Goal: Transaction & Acquisition: Purchase product/service

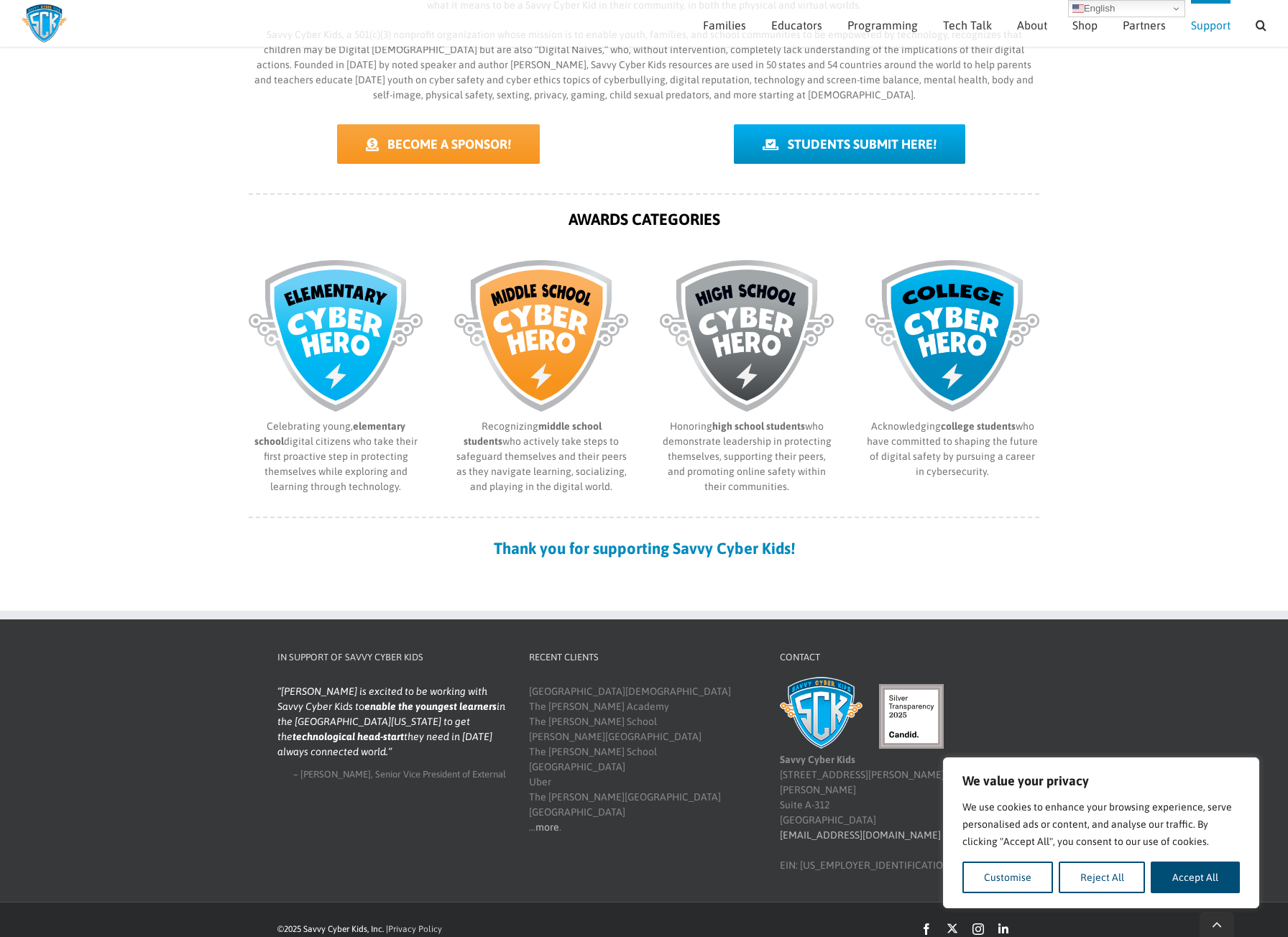
scroll to position [526, 0]
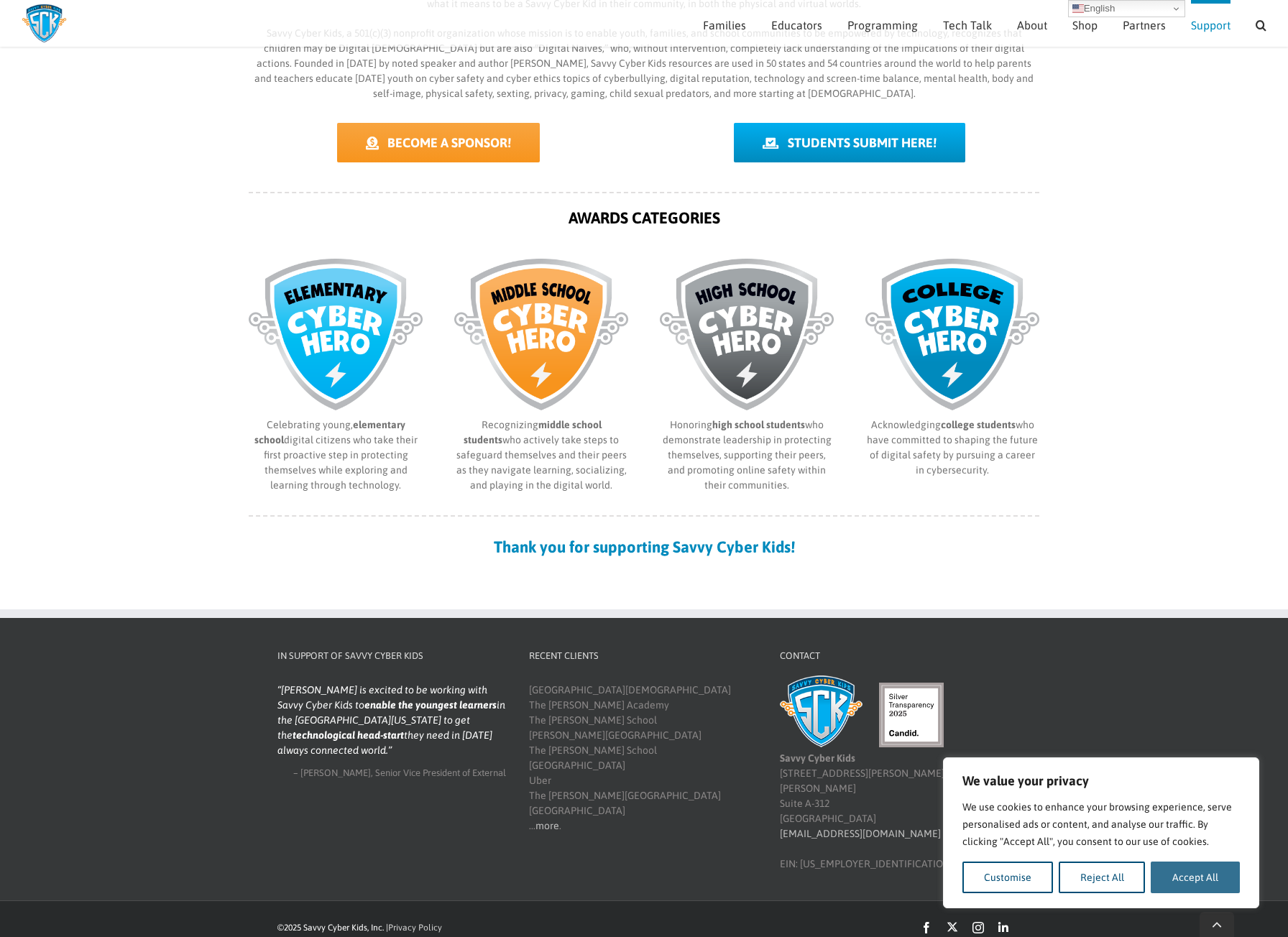
click at [1192, 882] on button "Accept All" at bounding box center [1196, 878] width 89 height 32
checkbox input "true"
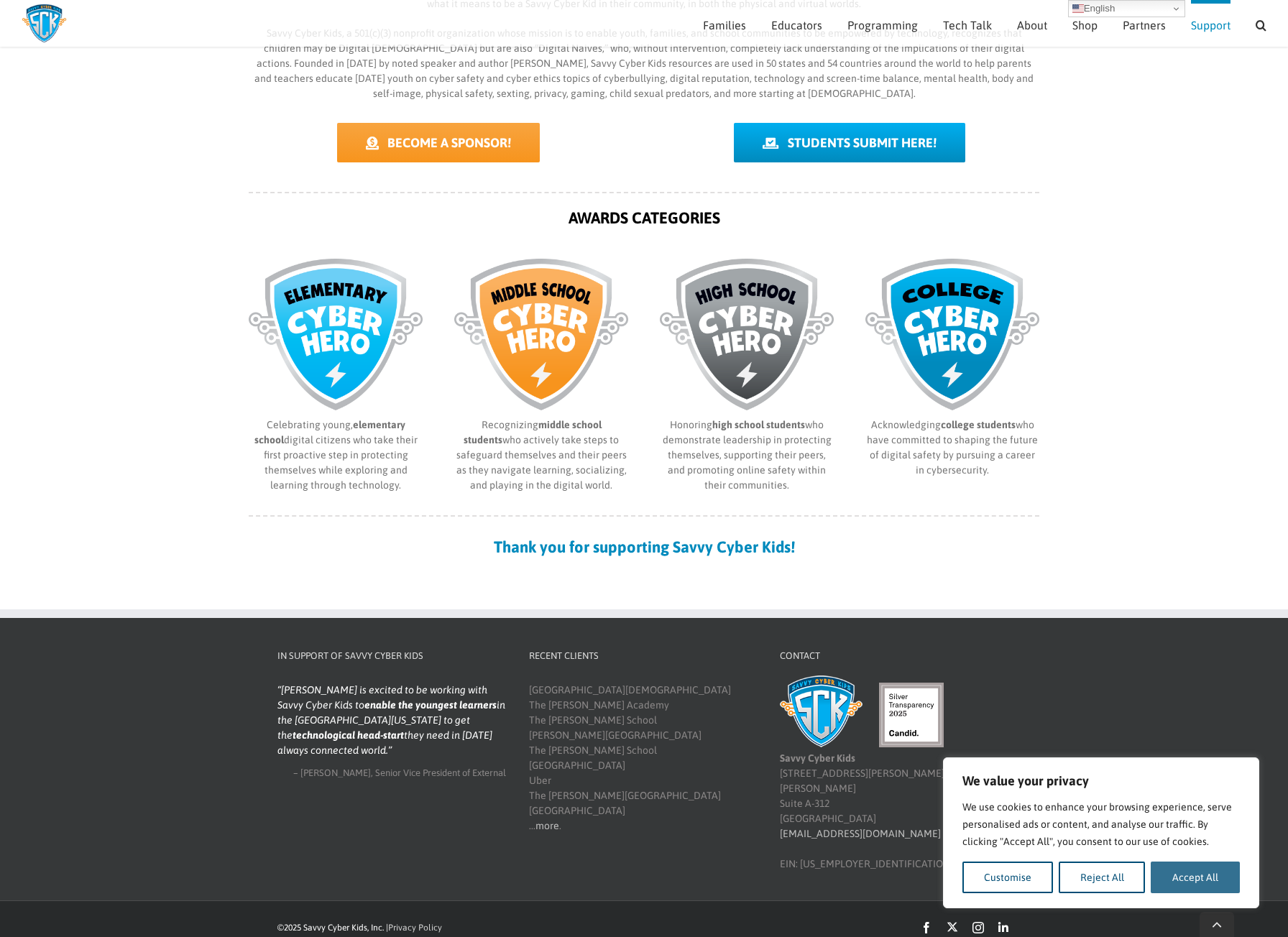
checkbox input "true"
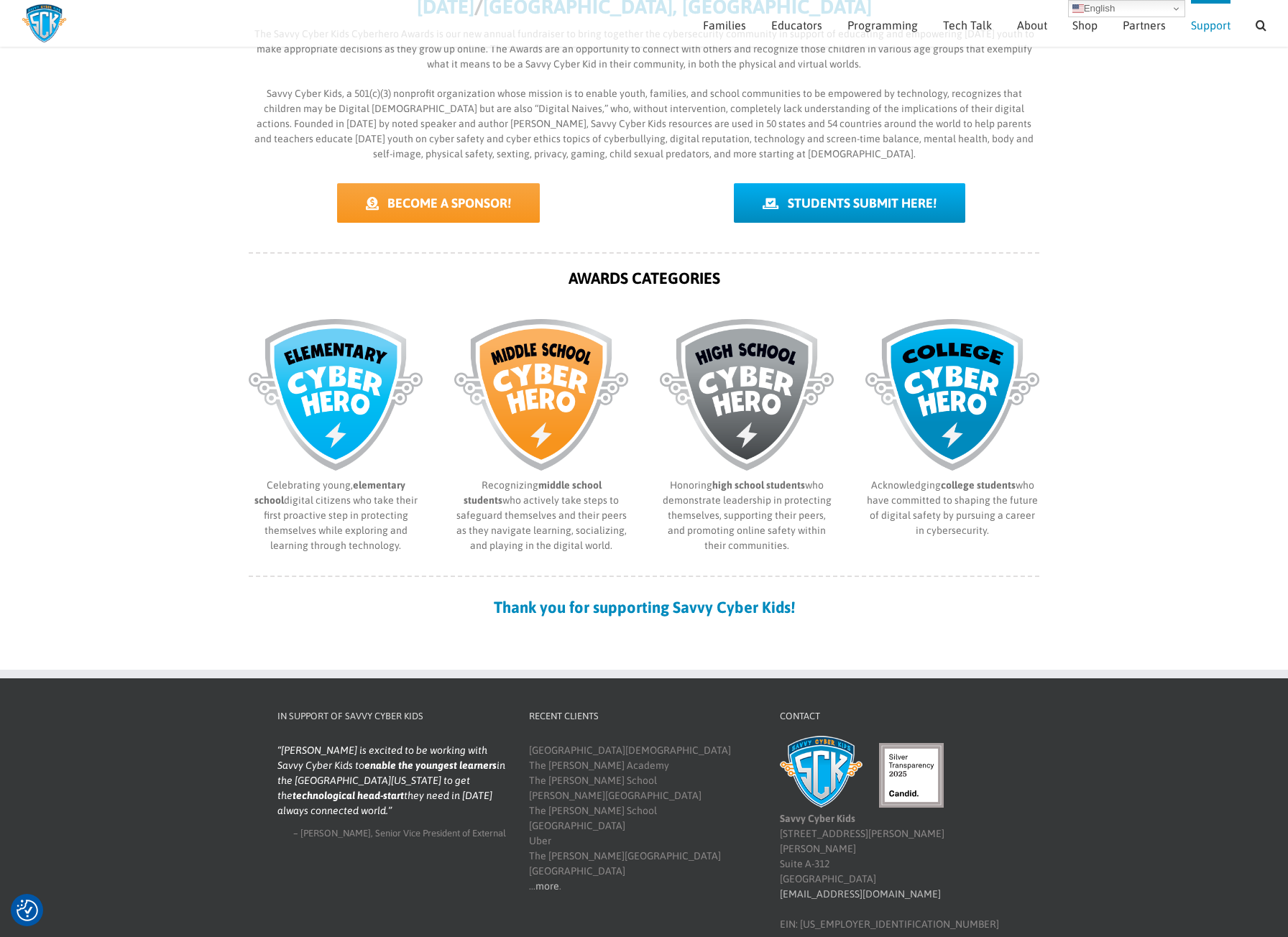
scroll to position [239, 0]
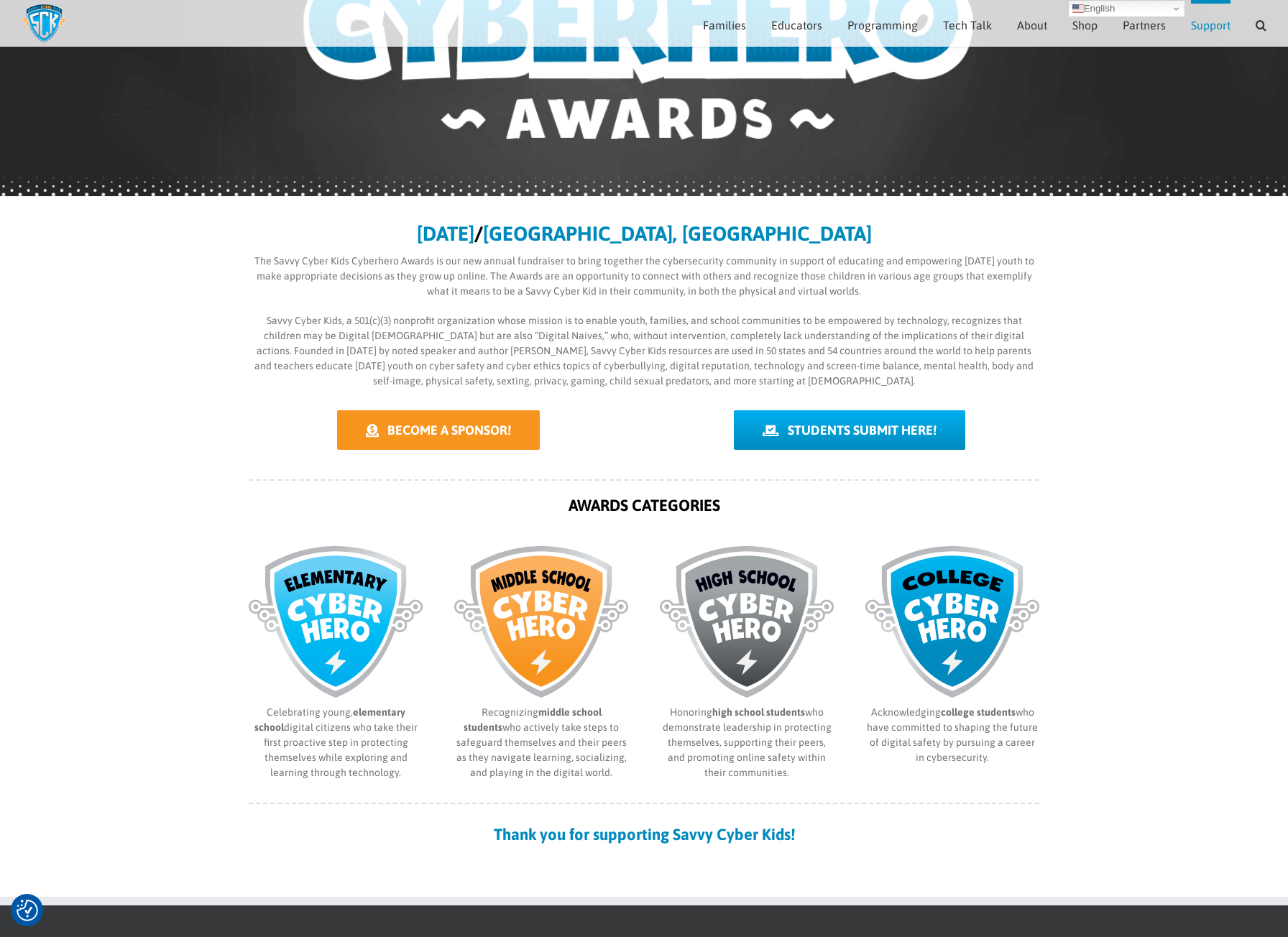
click at [435, 423] on span "BECOME A SPONSOR!" at bounding box center [450, 430] width 124 height 15
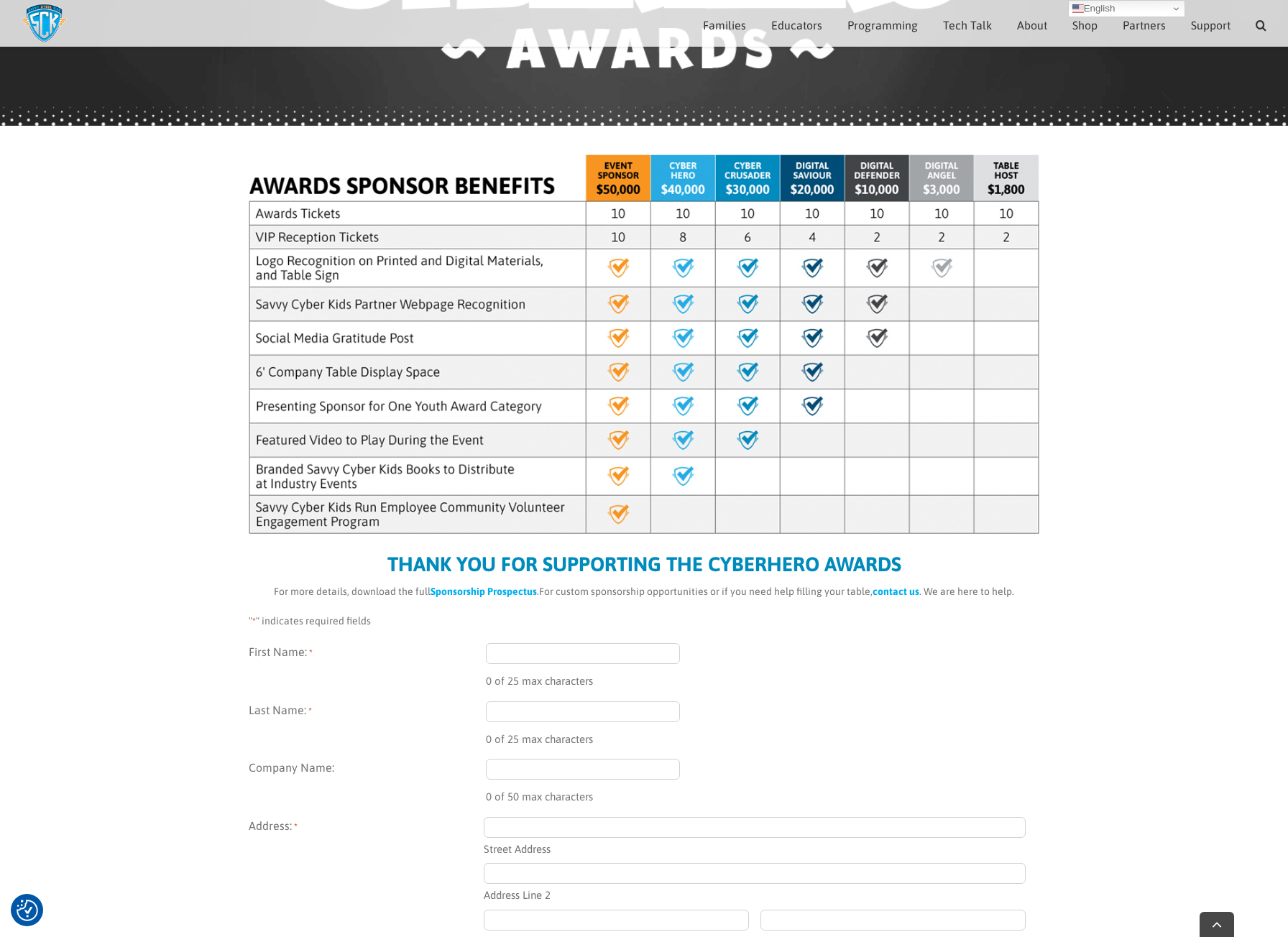
scroll to position [360, 0]
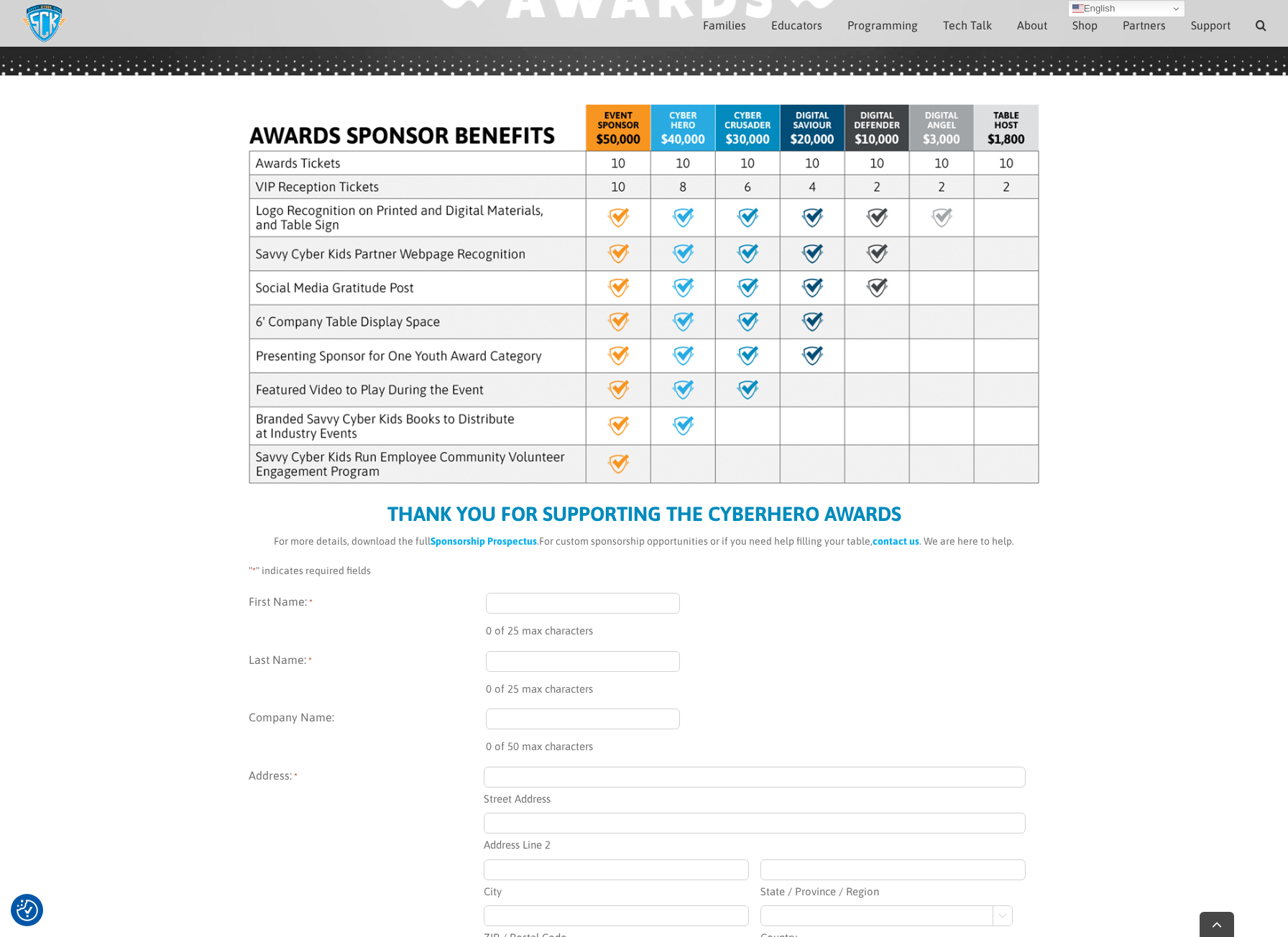
click at [507, 541] on strong "Sponsorship Prospectus" at bounding box center [484, 541] width 107 height 12
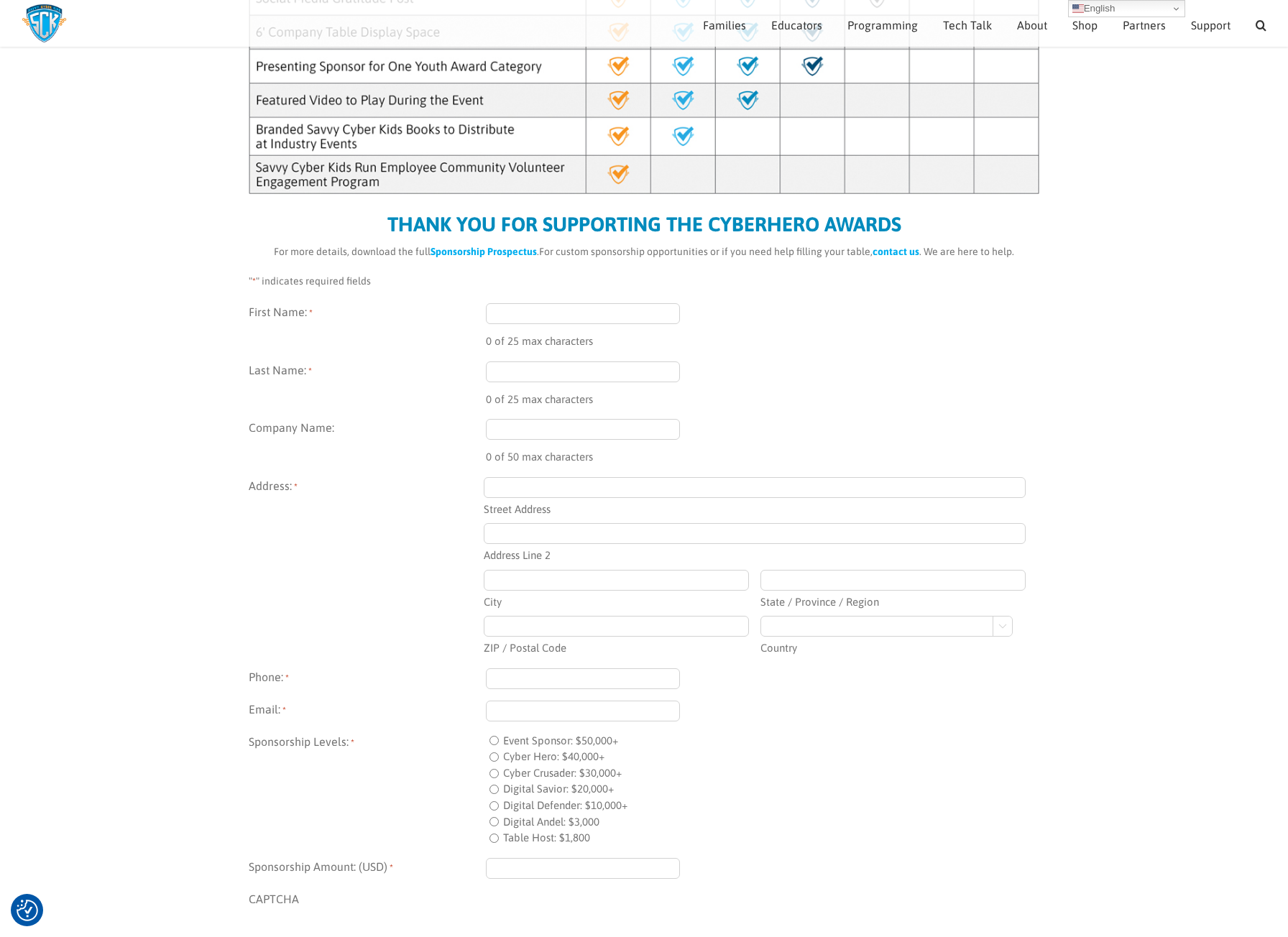
scroll to position [623, 0]
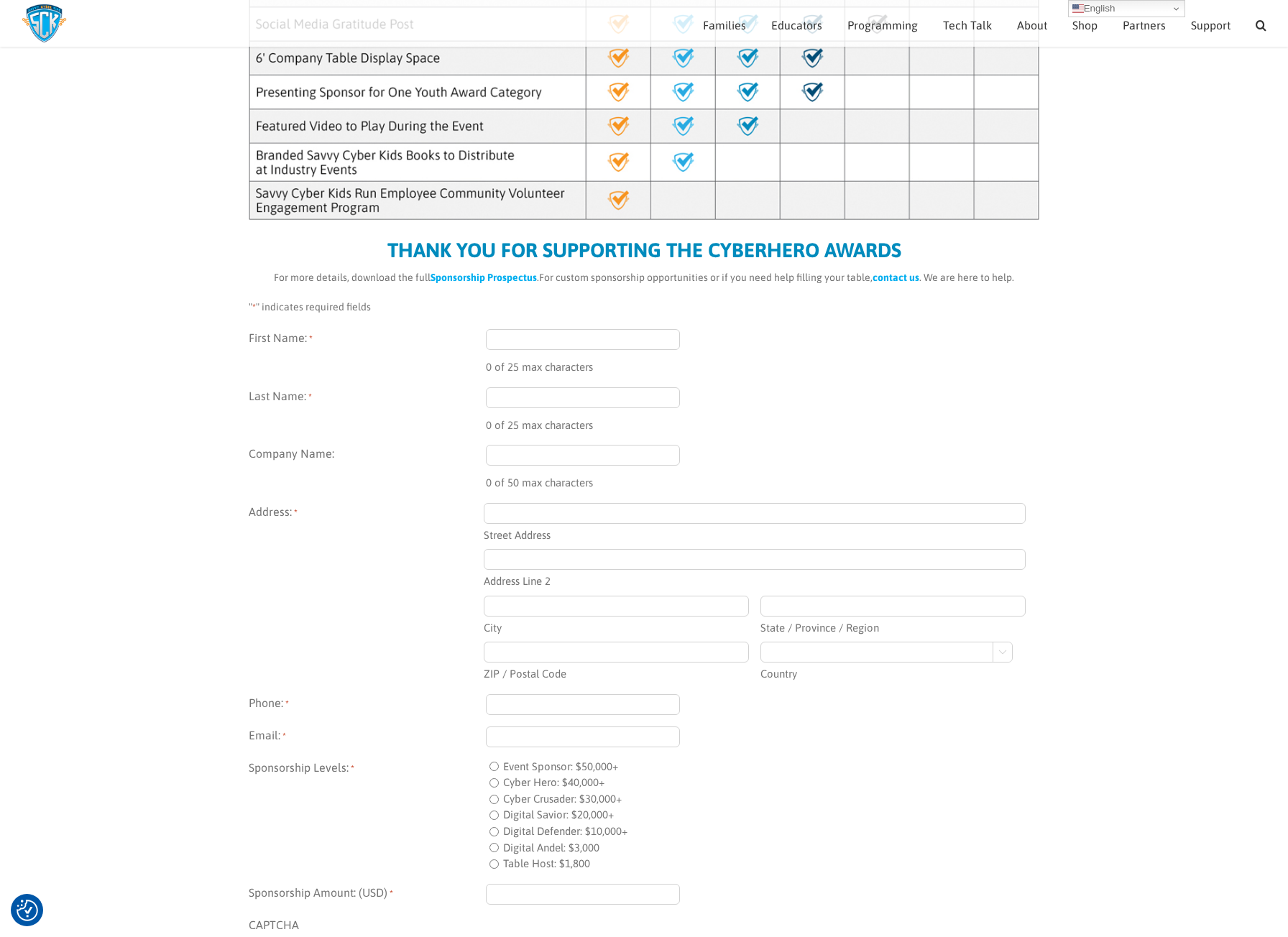
click at [567, 341] on input "First Name: *" at bounding box center [582, 339] width 194 height 21
type input "K"
type input "[PERSON_NAME]"
type input "Squared Circle Ventures"
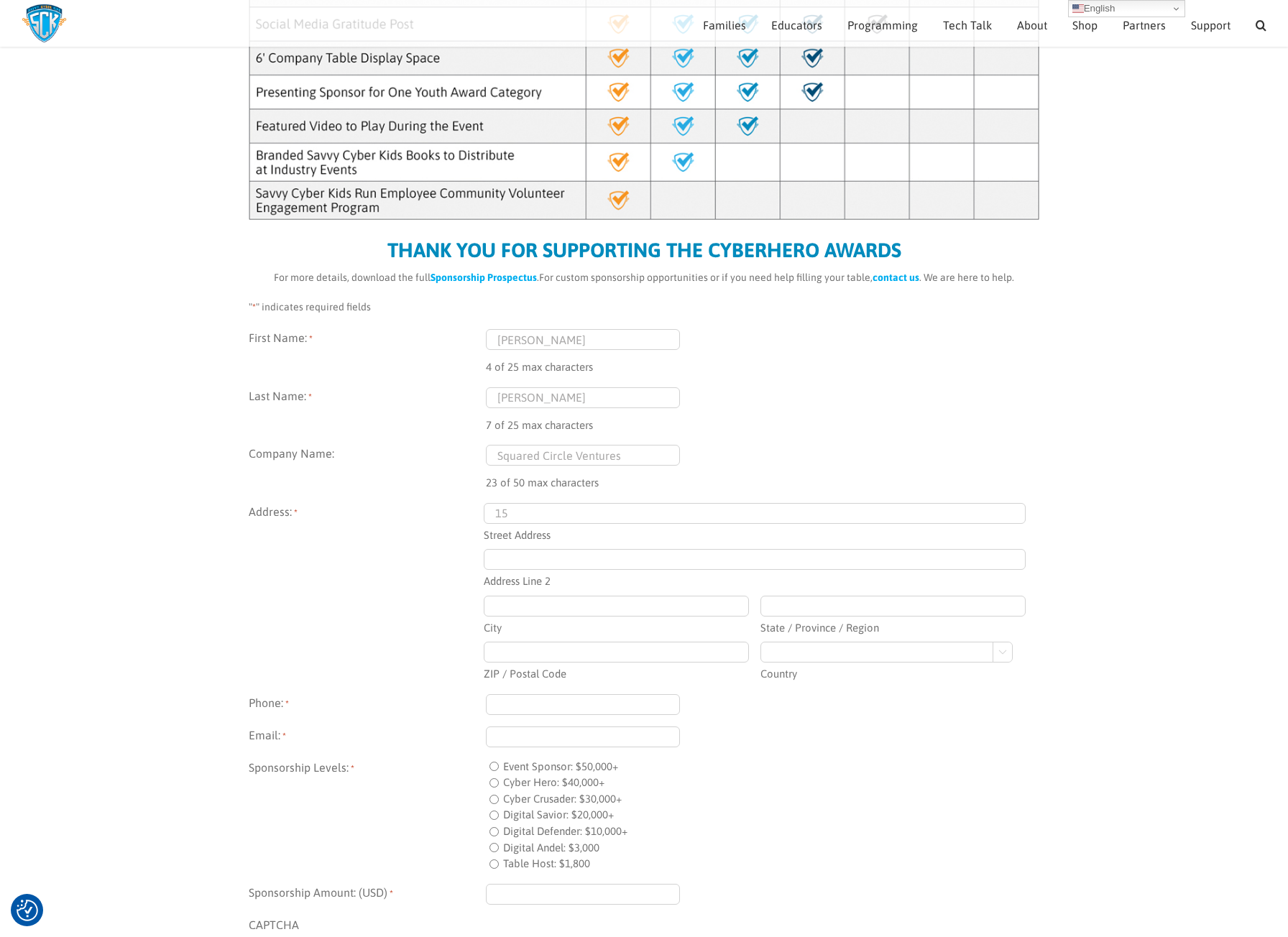
type input "[STREET_ADDRESS]"
type input "[GEOGRAPHIC_DATA]"
type input "MN"
type input "55311"
select select "[GEOGRAPHIC_DATA]"
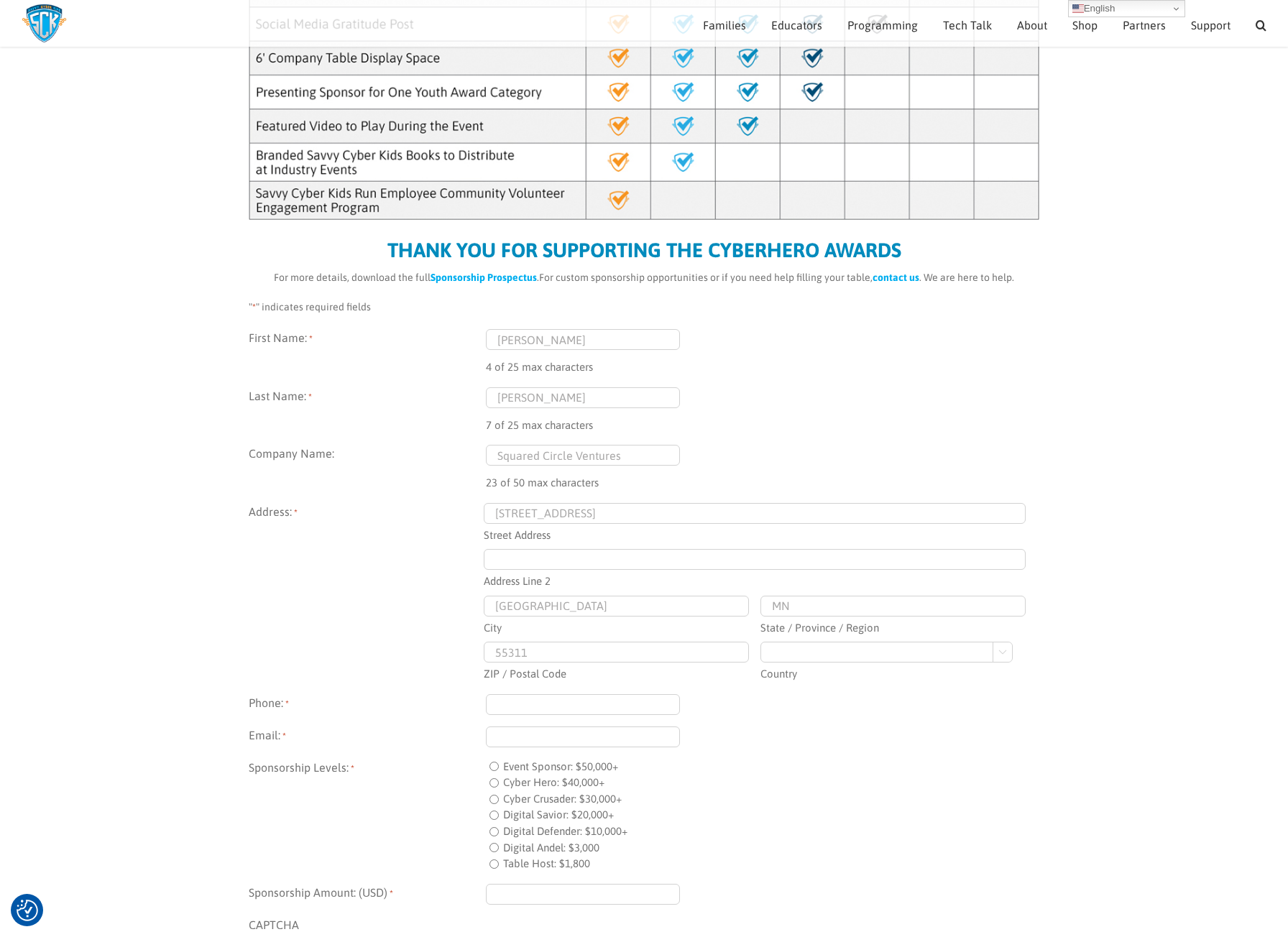
type input "[PERSON_NAME][EMAIL_ADDRESS][DOMAIN_NAME]"
click at [726, 736] on div "[PERSON_NAME][EMAIL_ADDRESS][DOMAIN_NAME]" at bounding box center [763, 737] width 554 height 21
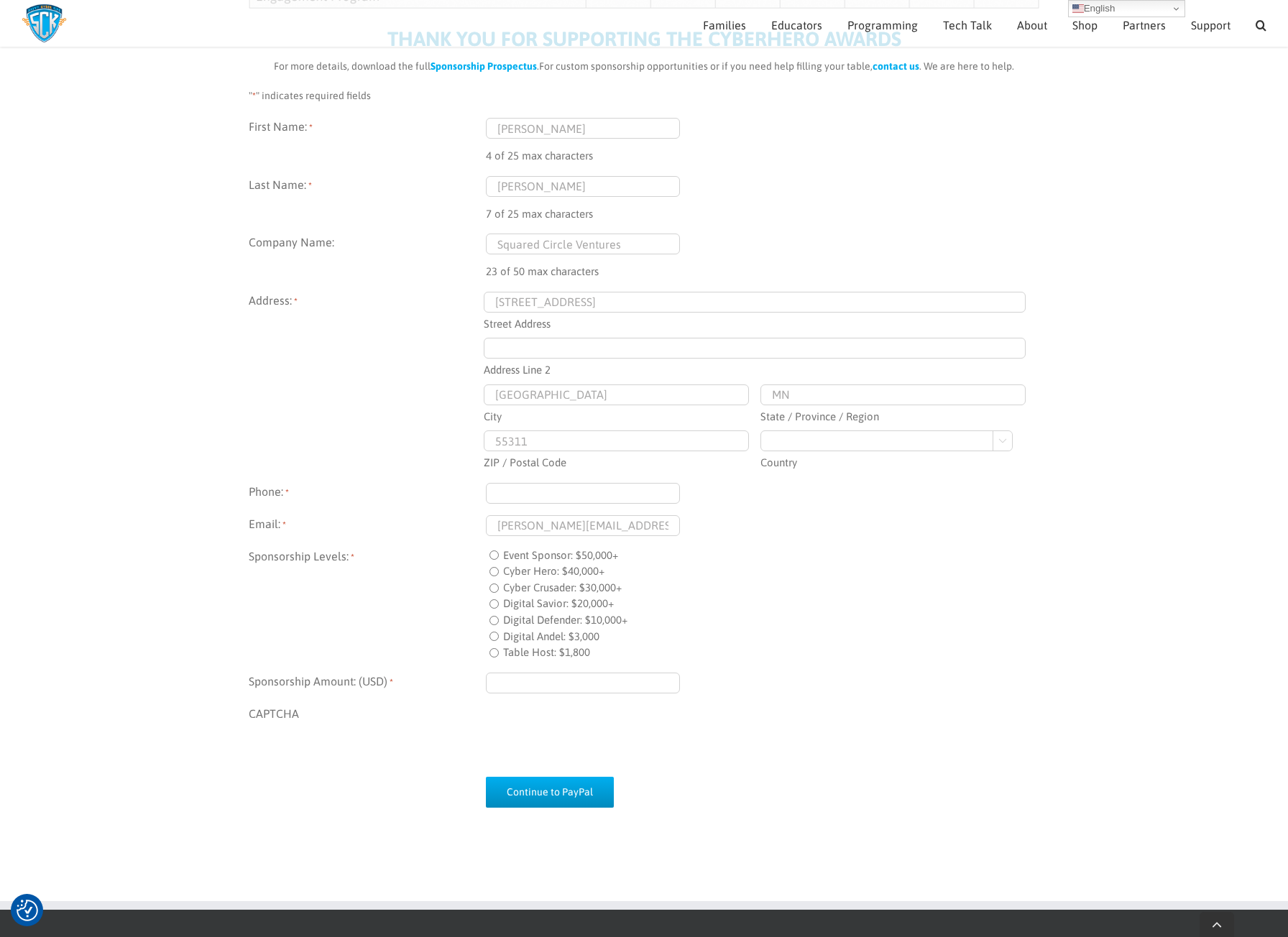
scroll to position [839, 0]
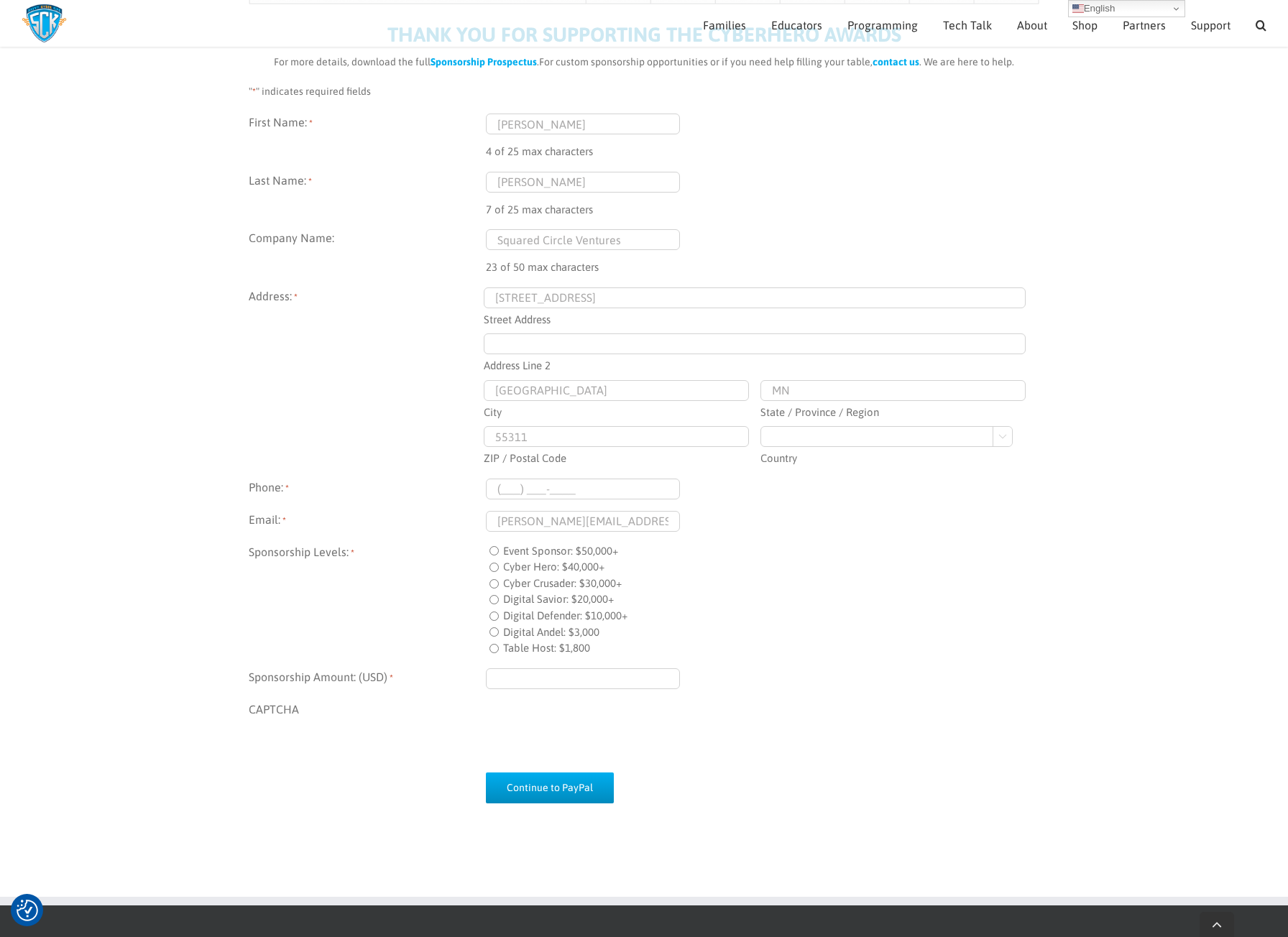
click at [506, 481] on input "(___) ___-____" at bounding box center [582, 489] width 194 height 21
type input "[PHONE_NUMBER]"
click at [542, 630] on label "Digital Andel: $3,000" at bounding box center [551, 633] width 97 height 17
click at [499, 630] on input "Digital Andel: $3,000" at bounding box center [494, 632] width 9 height 9
radio input "true"
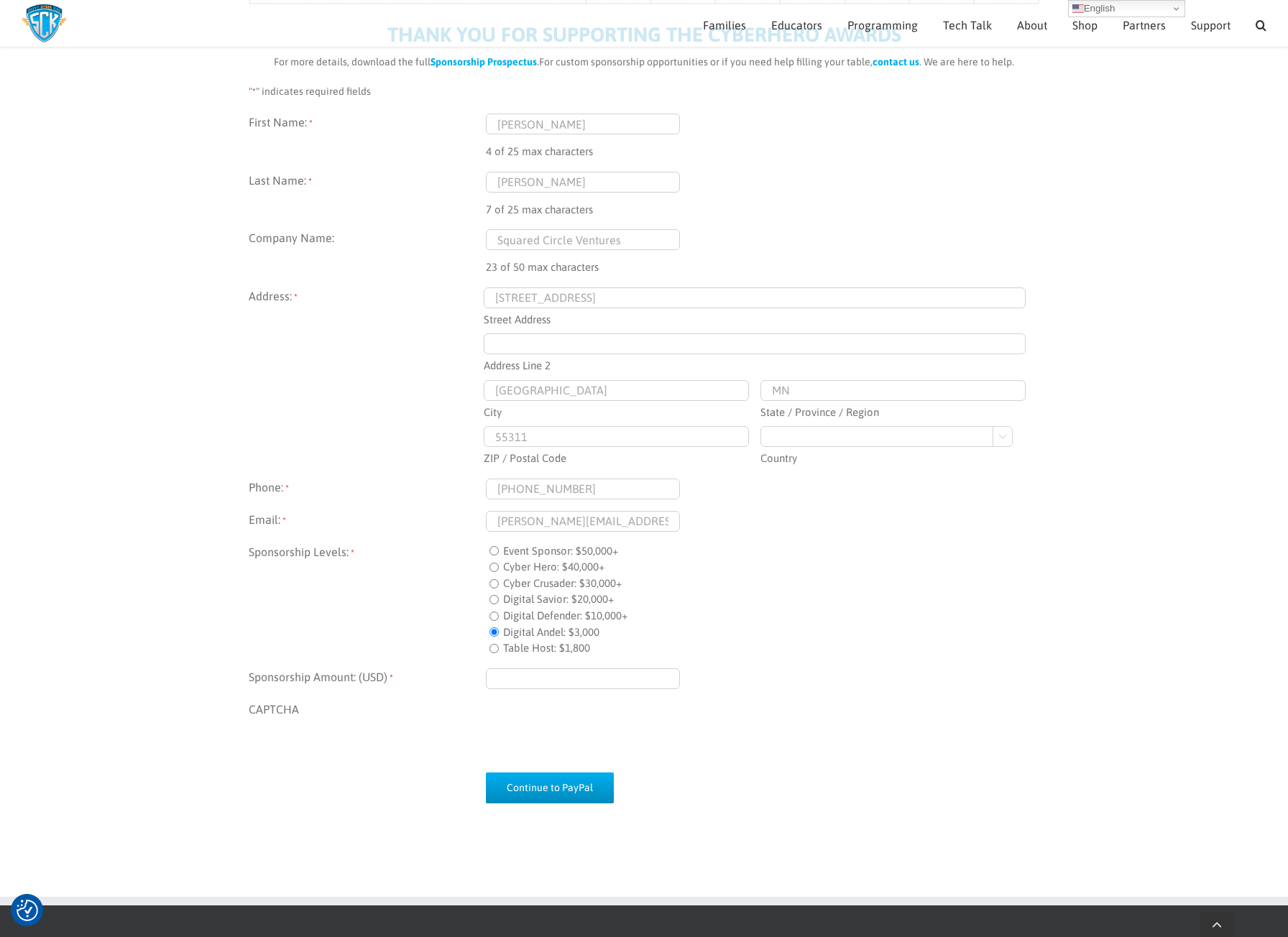
click at [518, 680] on input "Sponsorship Amount: (USD) *" at bounding box center [582, 678] width 194 height 21
type input "$3,000.00"
click at [551, 798] on input "Continue to PayPal" at bounding box center [550, 788] width 128 height 31
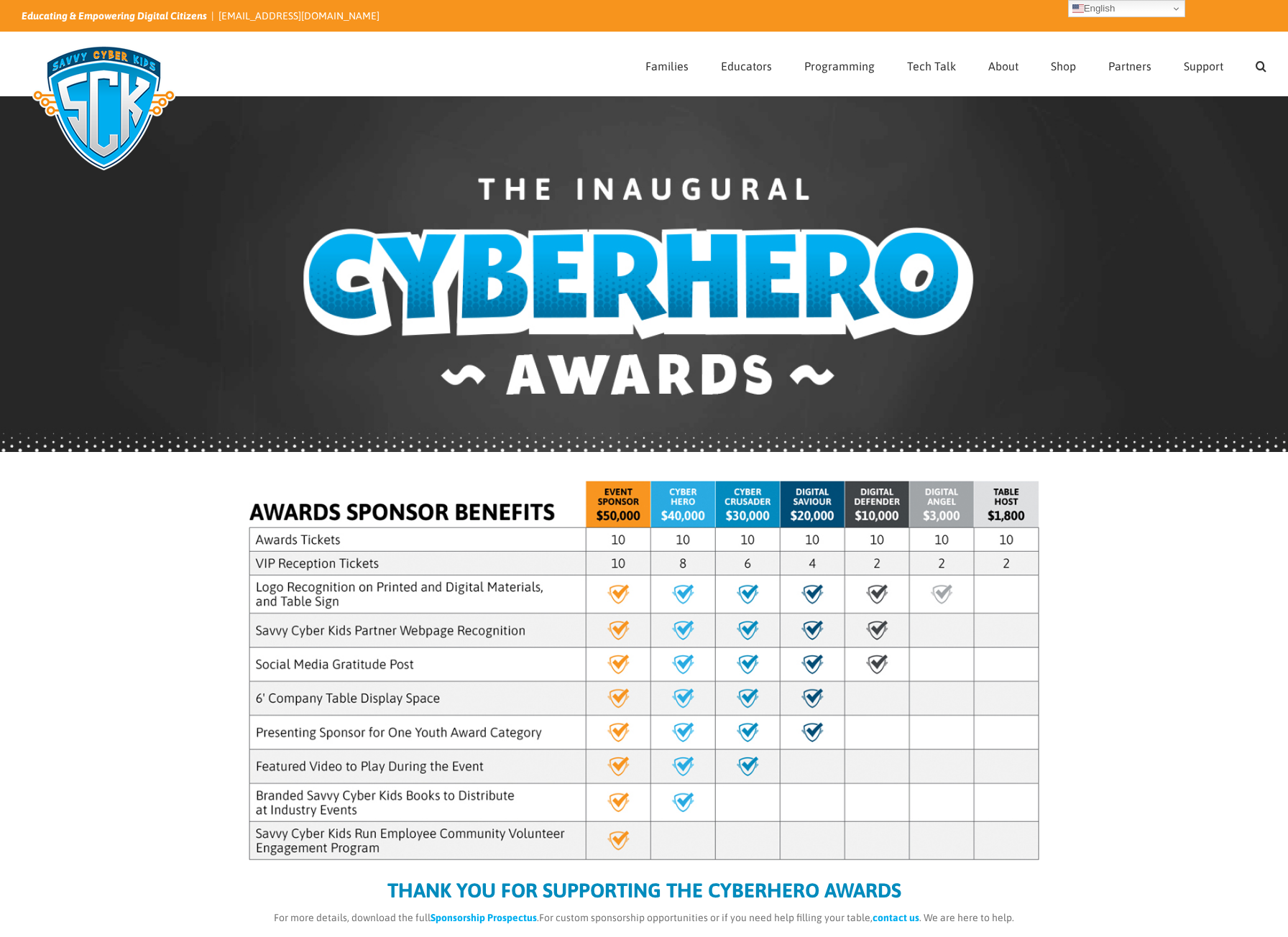
select select "[GEOGRAPHIC_DATA]"
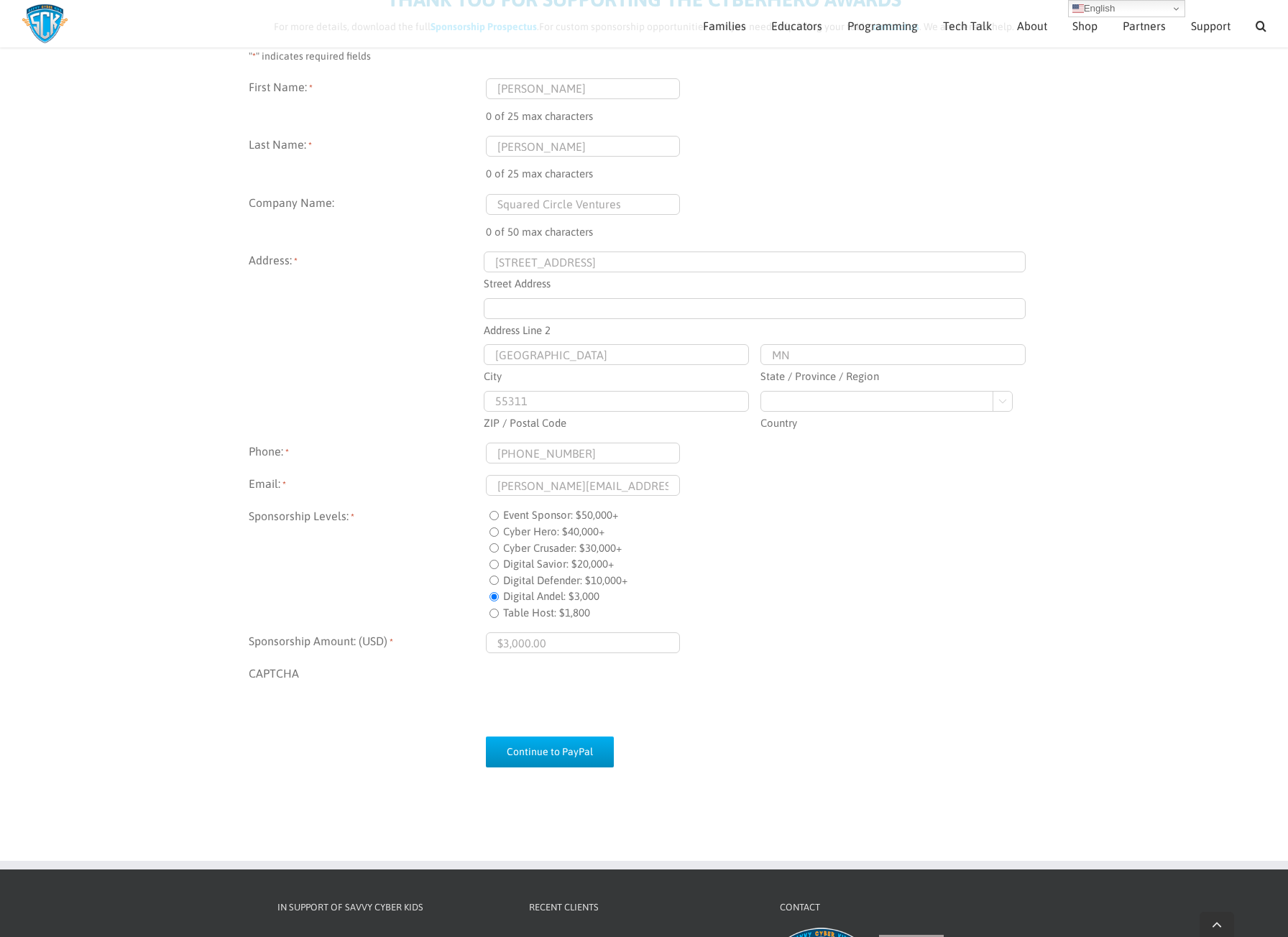
scroll to position [886, 0]
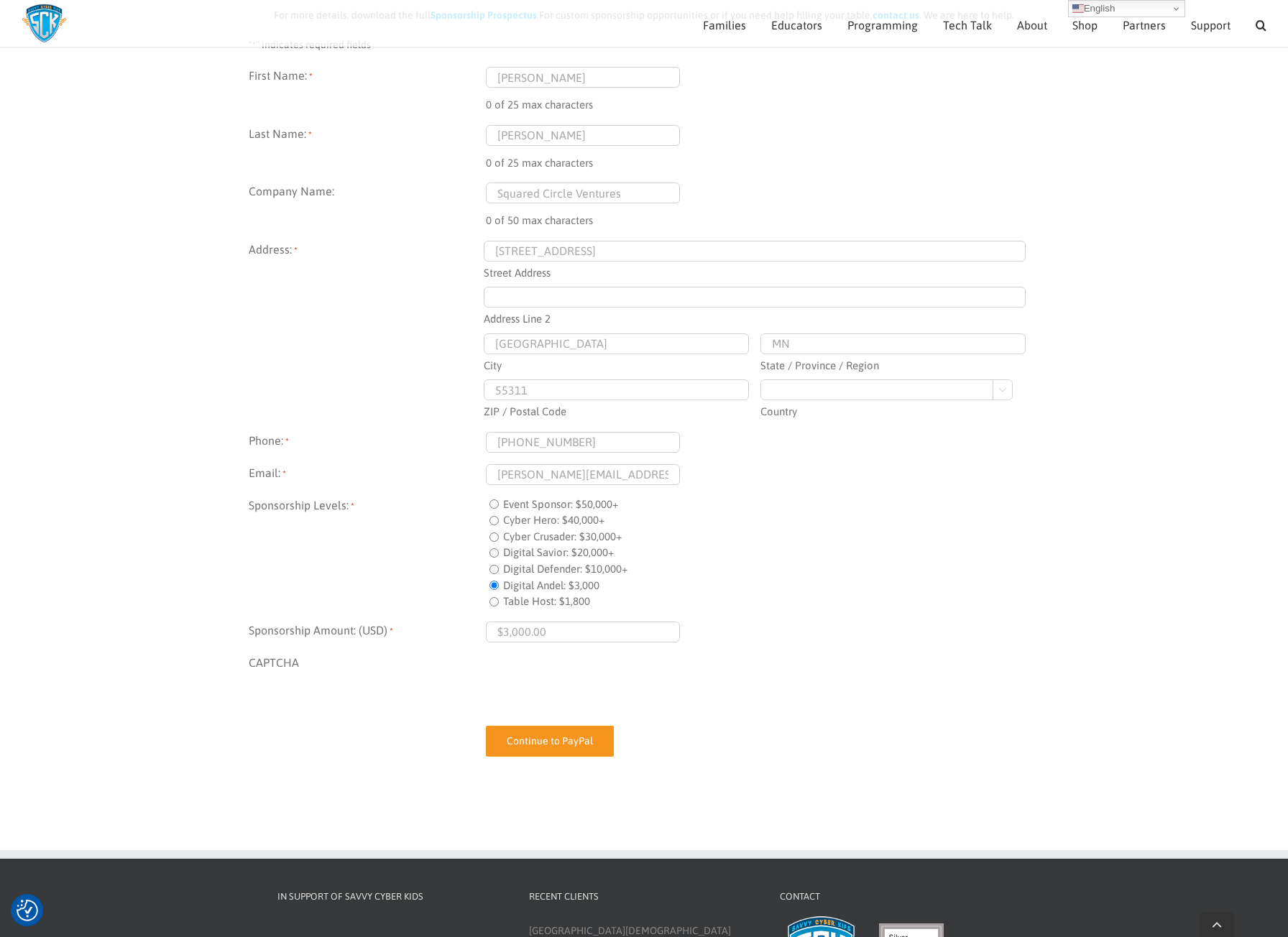
click at [569, 741] on input "Continue to PayPal" at bounding box center [550, 741] width 128 height 31
